Goal: Information Seeking & Learning: Learn about a topic

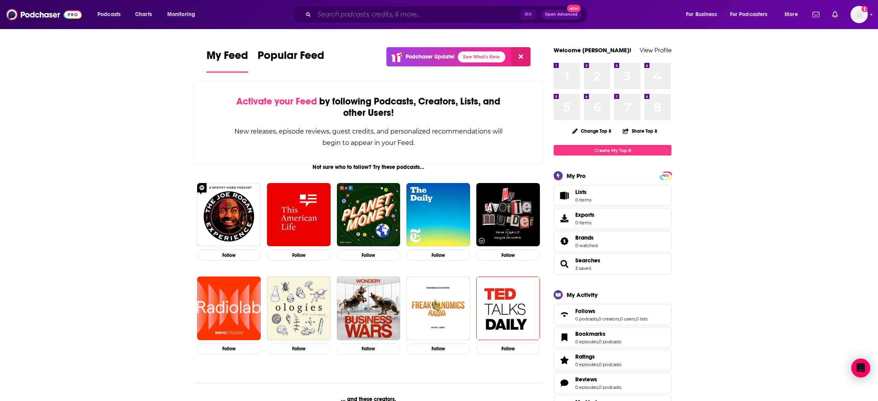
click at [398, 11] on input "Search podcasts, credits, & more..." at bounding box center [417, 14] width 207 height 13
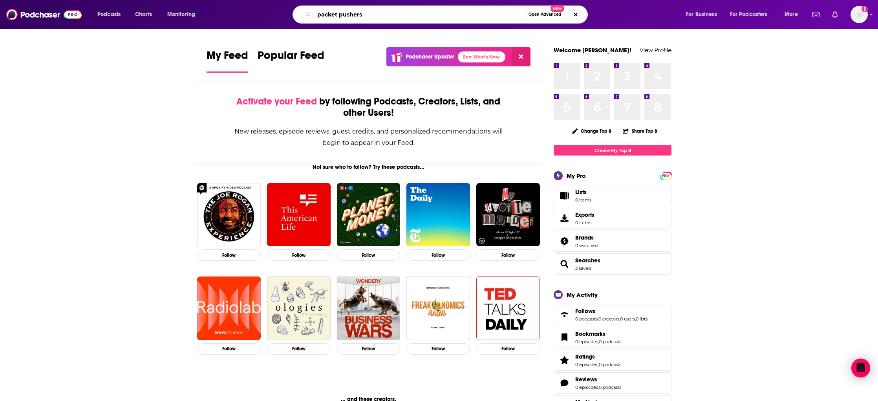
type input "packet pushers"
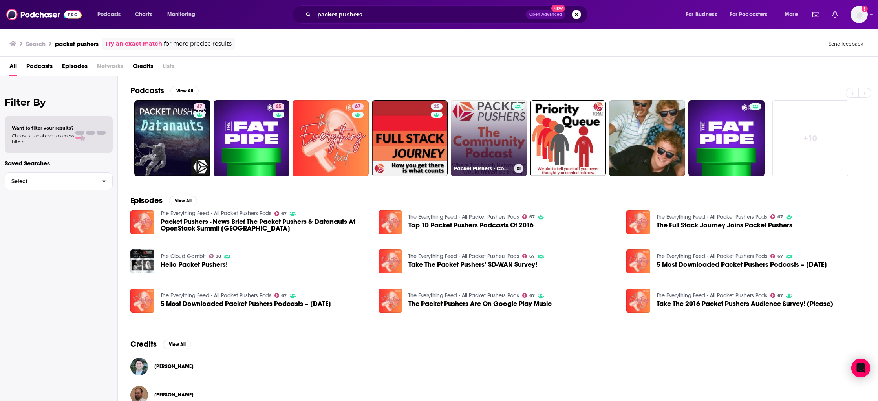
click at [490, 128] on link "Packet Pushers - Community Show" at bounding box center [489, 138] width 76 height 76
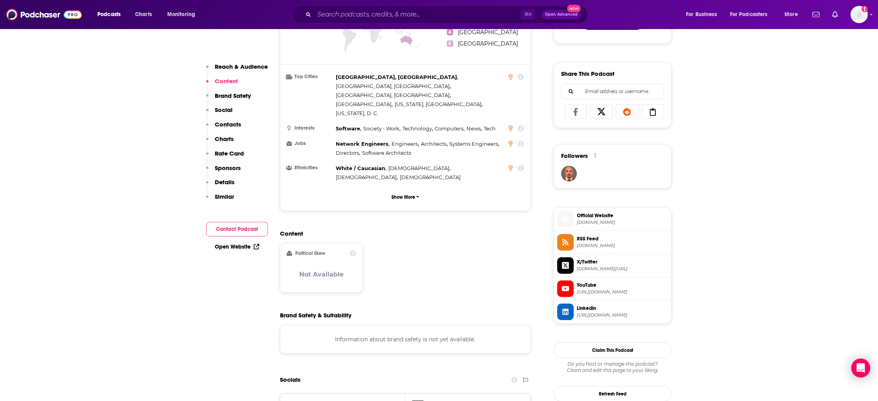
scroll to position [456, 0]
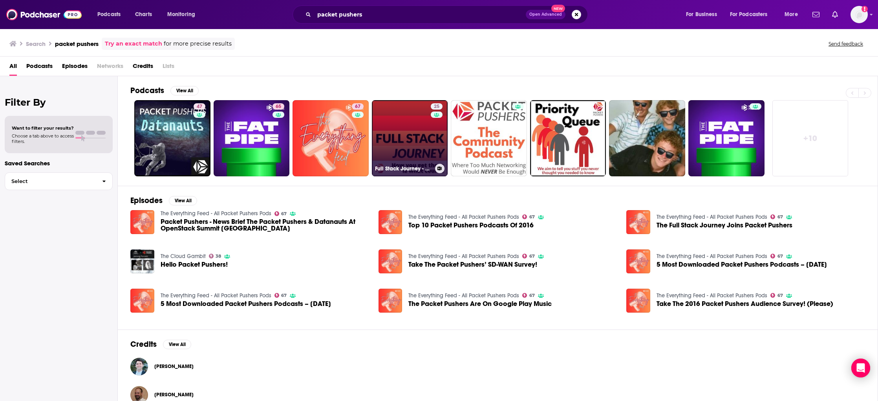
click at [405, 129] on link "25 Full Stack Journey - Packet Pushers" at bounding box center [410, 138] width 76 height 76
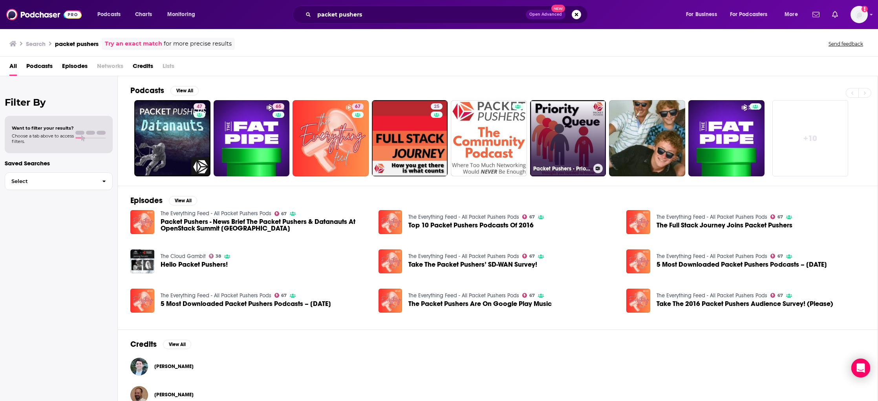
click at [557, 137] on link "Packet Pushers - Priority Queue" at bounding box center [568, 138] width 76 height 76
